Goal: Information Seeking & Learning: Compare options

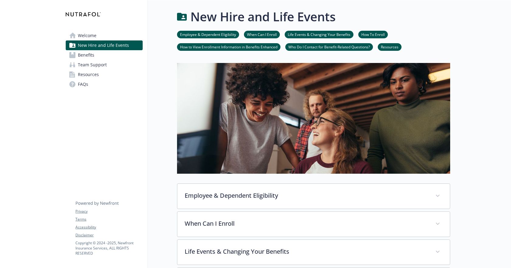
click at [99, 52] on link "Benefits" at bounding box center [104, 55] width 77 height 10
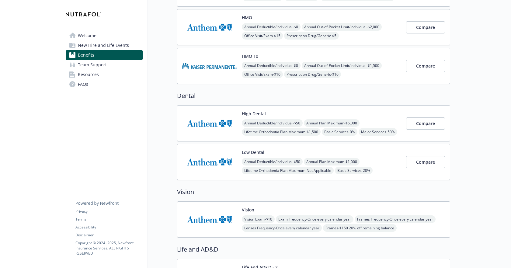
scroll to position [274, 0]
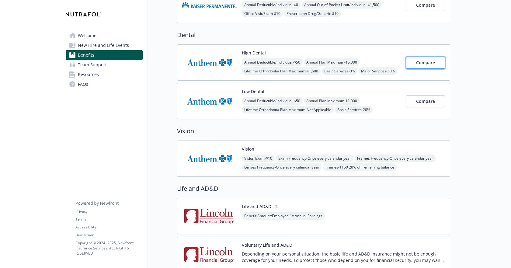
click at [419, 67] on button "Compare" at bounding box center [425, 63] width 39 height 12
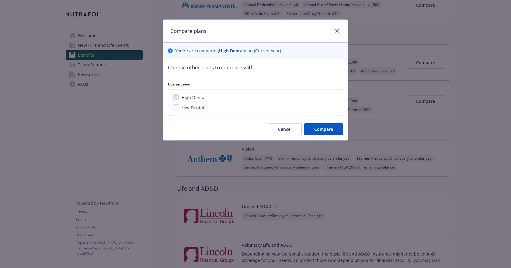
click at [179, 106] on div "Low Dental" at bounding box center [192, 107] width 26 height 6
click at [174, 108] on input "Low Dental" at bounding box center [176, 107] width 6 height 6
checkbox input "true"
click at [320, 133] on button "Compare" at bounding box center [323, 129] width 39 height 12
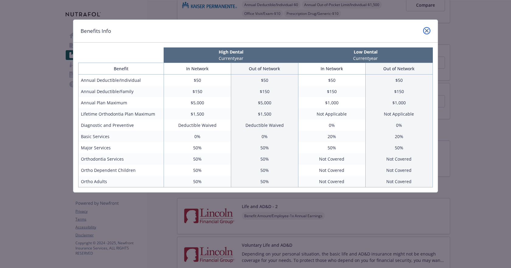
click at [427, 33] on link "close" at bounding box center [426, 30] width 7 height 7
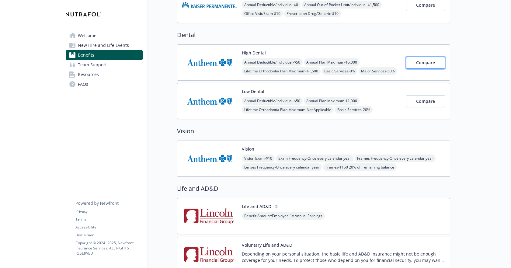
click at [413, 64] on button "Compare" at bounding box center [425, 63] width 39 height 12
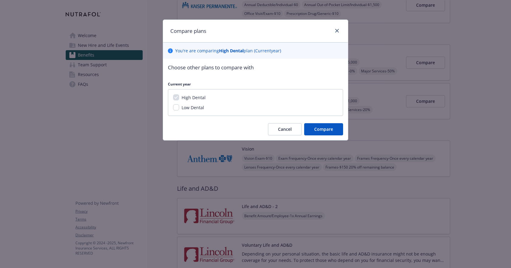
click at [329, 122] on div "Choose other plans to compare with Current year High Dental Low Dental Cancel C…" at bounding box center [255, 99] width 185 height 81
click at [328, 127] on span "Compare" at bounding box center [323, 129] width 19 height 6
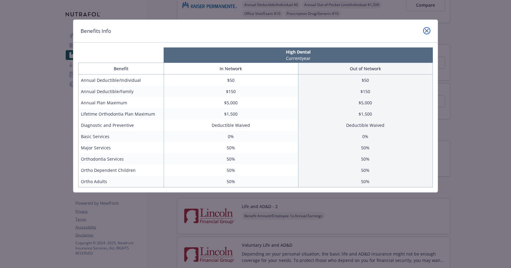
click at [427, 31] on icon "close" at bounding box center [427, 31] width 4 height 4
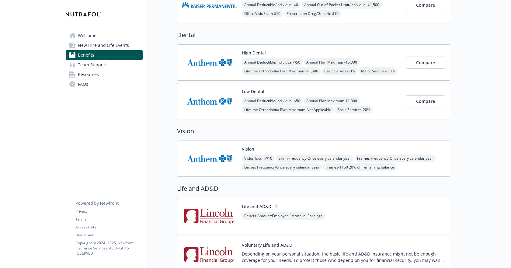
click at [105, 73] on link "Resources" at bounding box center [104, 75] width 77 height 10
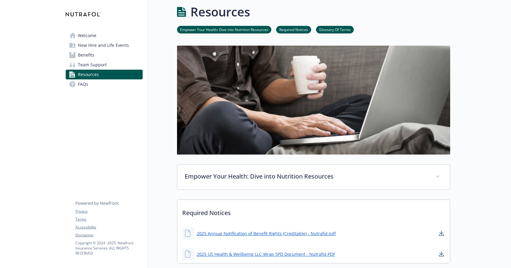
scroll to position [274, 0]
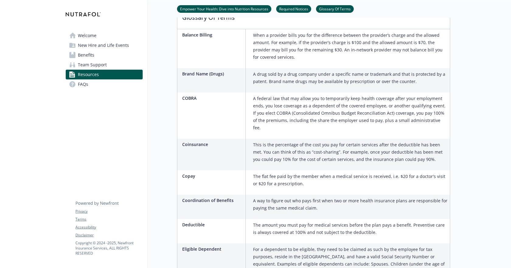
click at [107, 87] on link "FAQs" at bounding box center [104, 84] width 77 height 10
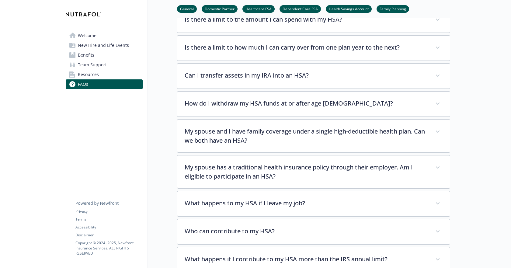
scroll to position [1141, 0]
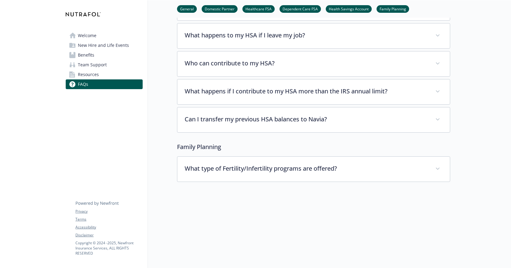
click at [105, 58] on link "Benefits" at bounding box center [104, 55] width 77 height 10
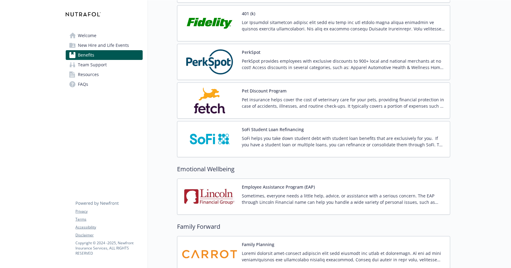
click at [113, 47] on span "New Hire and Life Events" at bounding box center [103, 45] width 51 height 10
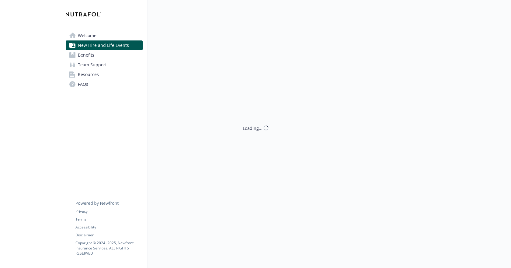
scroll to position [262, 0]
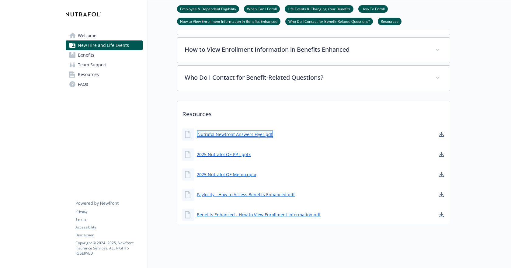
click at [259, 131] on link "Nutrafol Newfront Answers Flyer.pdf" at bounding box center [235, 134] width 76 height 8
click at [210, 150] on link "2025 Nutrafol OE PPT.pptx" at bounding box center [224, 154] width 55 height 8
click at [270, 236] on div "New Hire and Life Events Employee & Dependent Eligibility When Can I Enroll Lif…" at bounding box center [299, 5] width 302 height 525
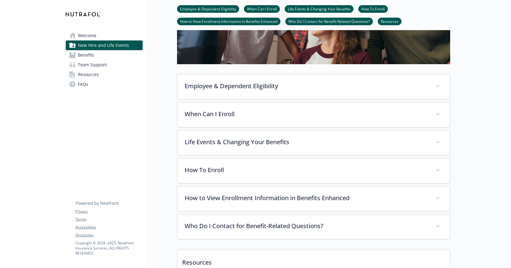
scroll to position [122, 0]
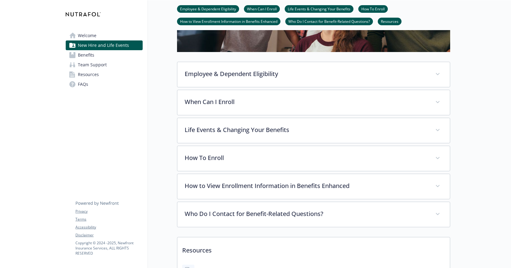
click at [108, 36] on link "Welcome" at bounding box center [104, 36] width 77 height 10
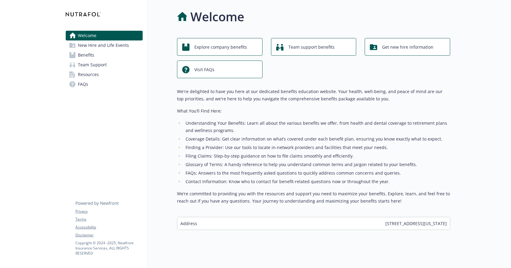
click at [471, 93] on div at bounding box center [480, 136] width 61 height 273
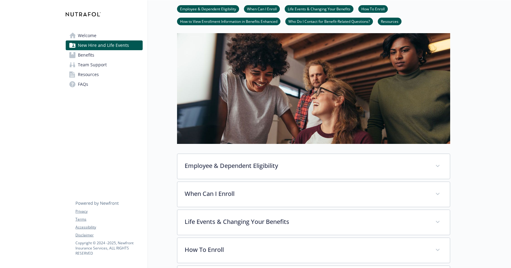
scroll to position [91, 0]
